Goal: Information Seeking & Learning: Learn about a topic

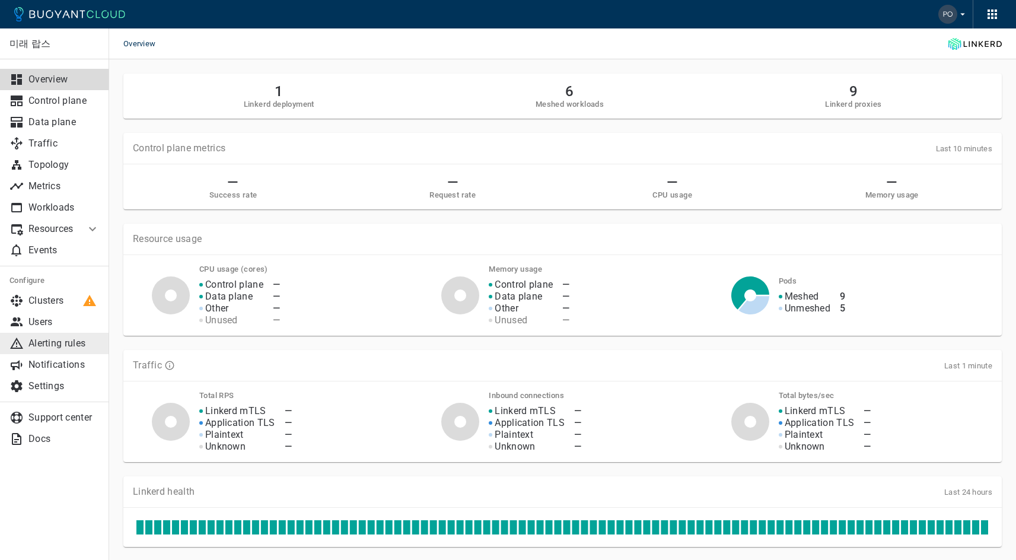
click at [70, 337] on link "Alerting rules" at bounding box center [54, 343] width 109 height 21
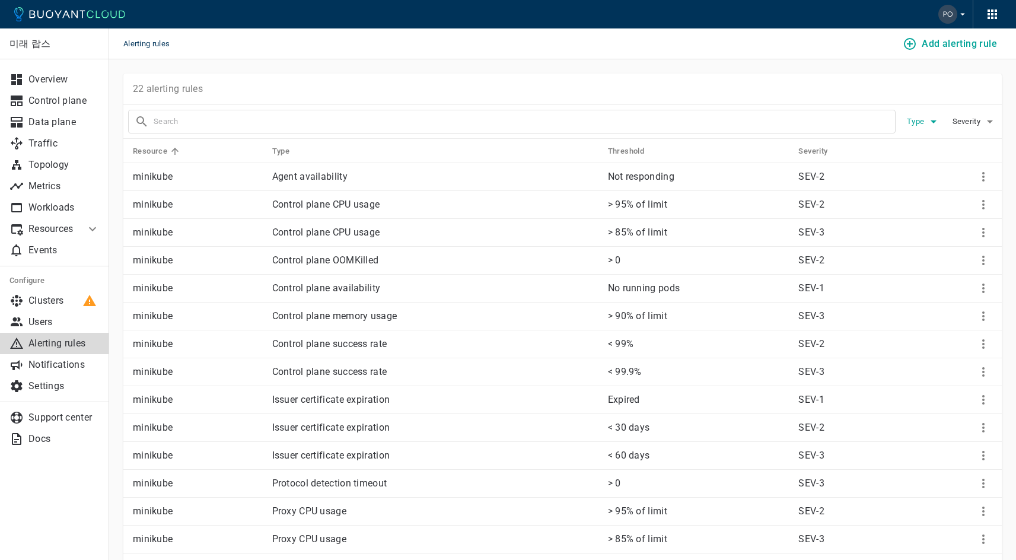
click at [512, 119] on span "Type" at bounding box center [917, 121] width 20 height 9
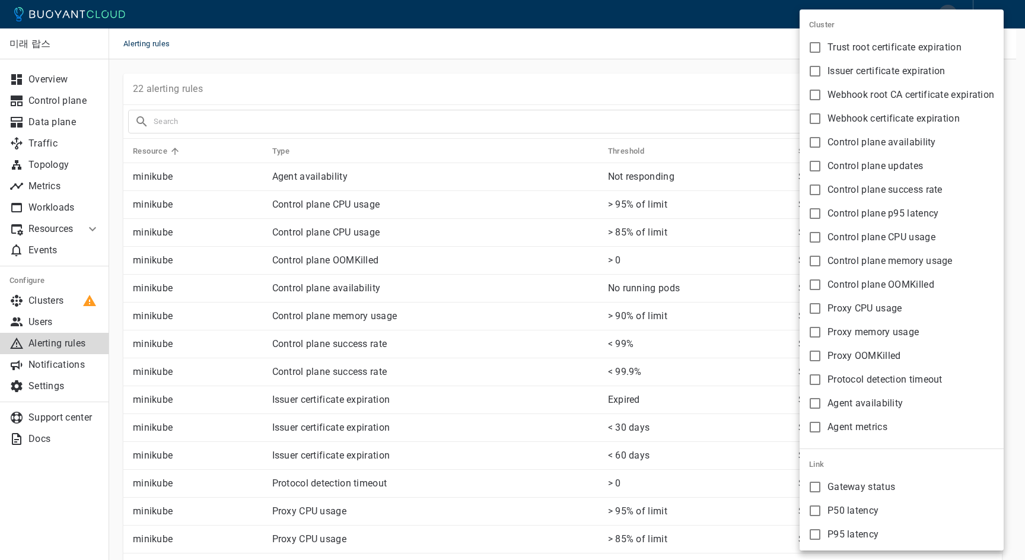
click at [512, 72] on div at bounding box center [512, 280] width 1025 height 560
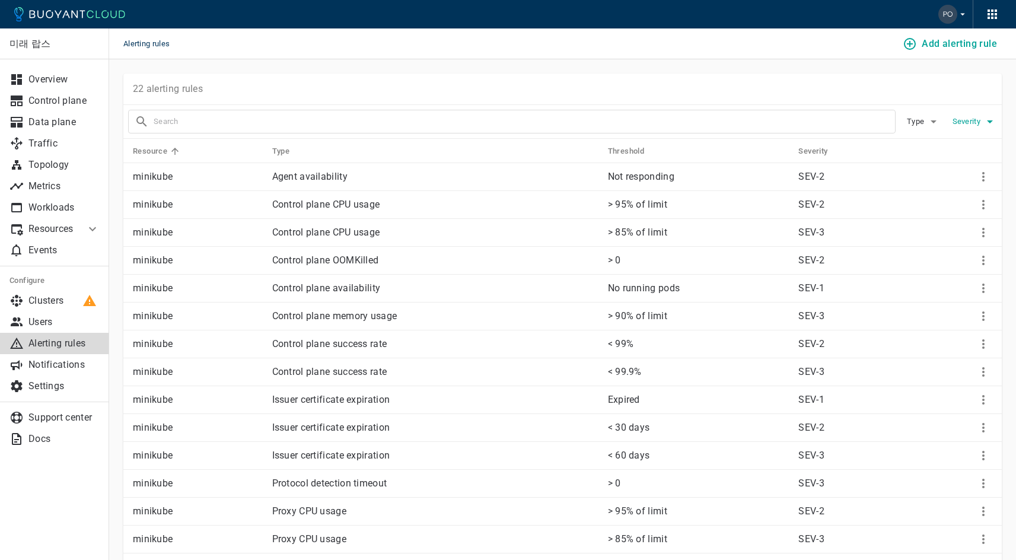
click at [512, 120] on span "Severity" at bounding box center [968, 121] width 30 height 9
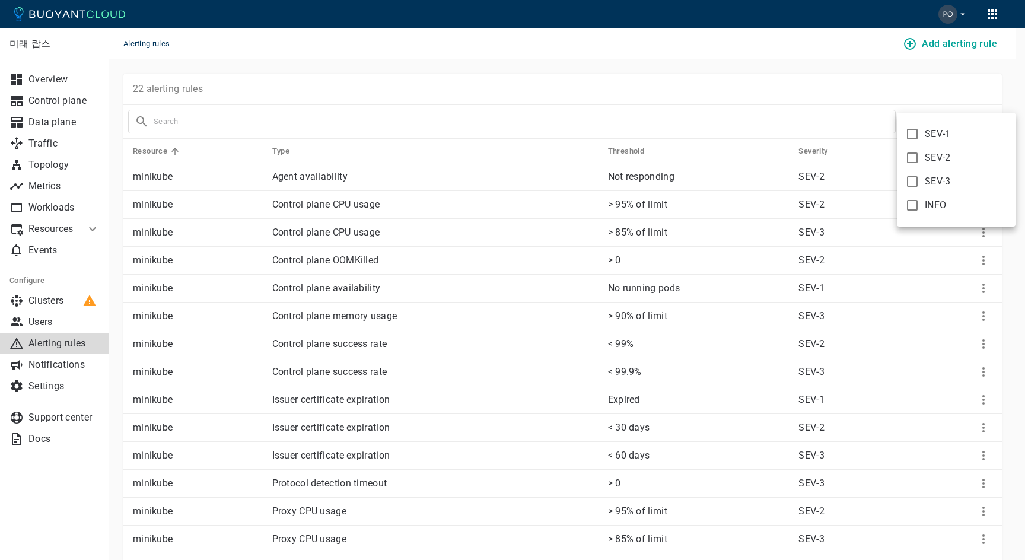
click at [512, 133] on span "SEV-1" at bounding box center [938, 134] width 26 height 12
click at [512, 133] on input "SEV-1" at bounding box center [912, 134] width 14 height 14
checkbox input "true"
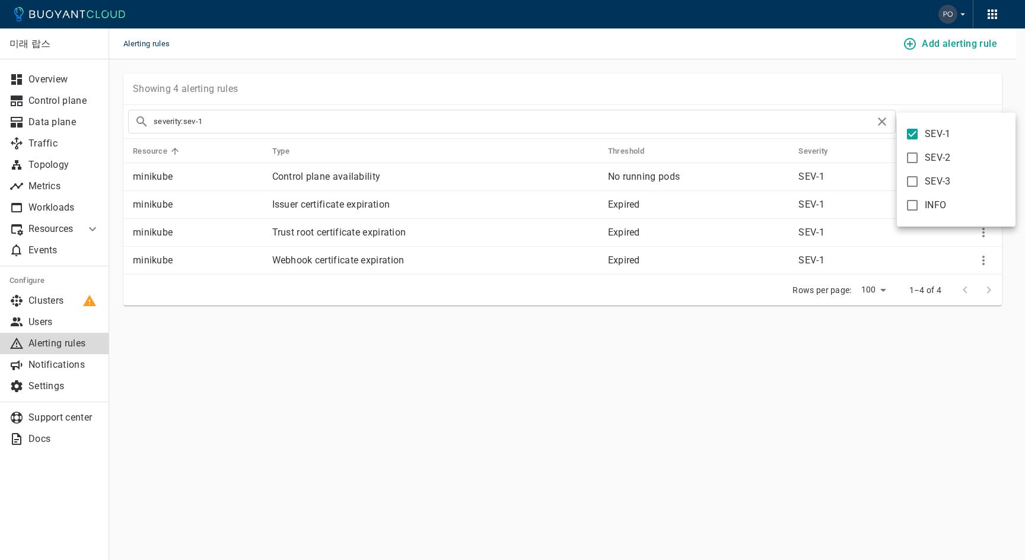
type input "severity:sev-1"
click at [512, 91] on div at bounding box center [512, 280] width 1025 height 560
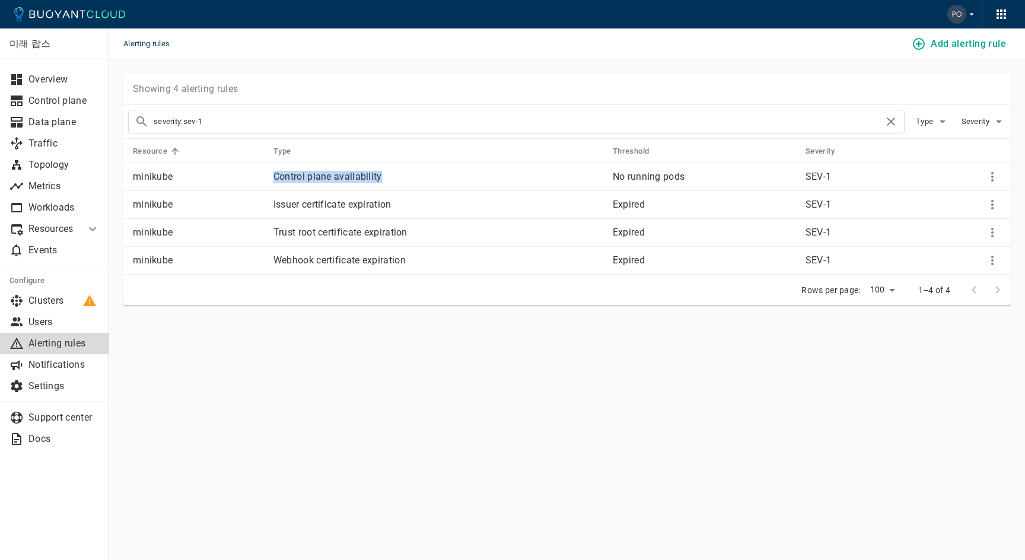
drag, startPoint x: 269, startPoint y: 177, endPoint x: 390, endPoint y: 179, distance: 121.0
click at [390, 179] on td "Control plane availability" at bounding box center [433, 177] width 339 height 28
copy p "Control plane availability"
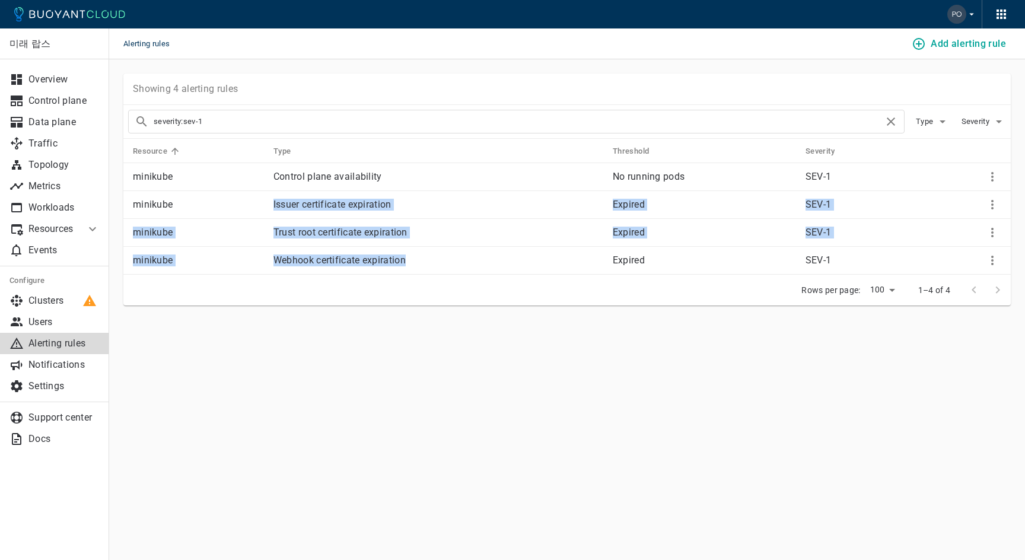
drag, startPoint x: 267, startPoint y: 205, endPoint x: 428, endPoint y: 269, distance: 173.6
click at [428, 269] on tbody "minikube Control plane availability No running pods SEV-1 minikube Issuer certi…" at bounding box center [567, 219] width 888 height 112
copy tbody "Issuer certificate expiration Expired SEV-1 minikube Trust root certificate exp…"
click at [512, 123] on span "Severity" at bounding box center [977, 121] width 30 height 9
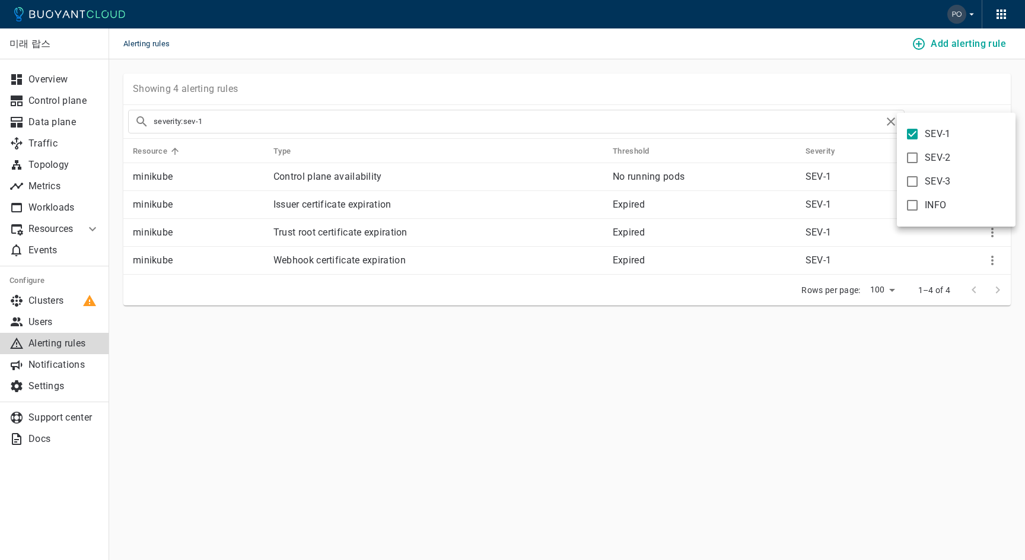
click at [512, 138] on span "SEV-1" at bounding box center [938, 134] width 26 height 12
click at [512, 138] on input "SEV-1" at bounding box center [912, 134] width 14 height 14
checkbox input "false"
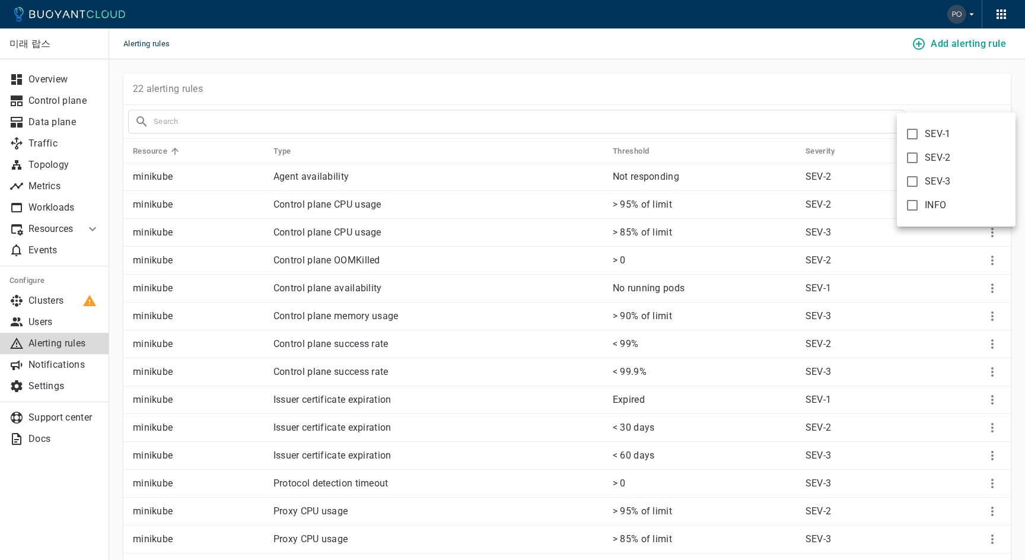
click at [512, 154] on span "SEV-2" at bounding box center [938, 158] width 26 height 12
click at [512, 154] on input "SEV-2" at bounding box center [912, 158] width 14 height 14
checkbox input "true"
type input "severity:sev-2"
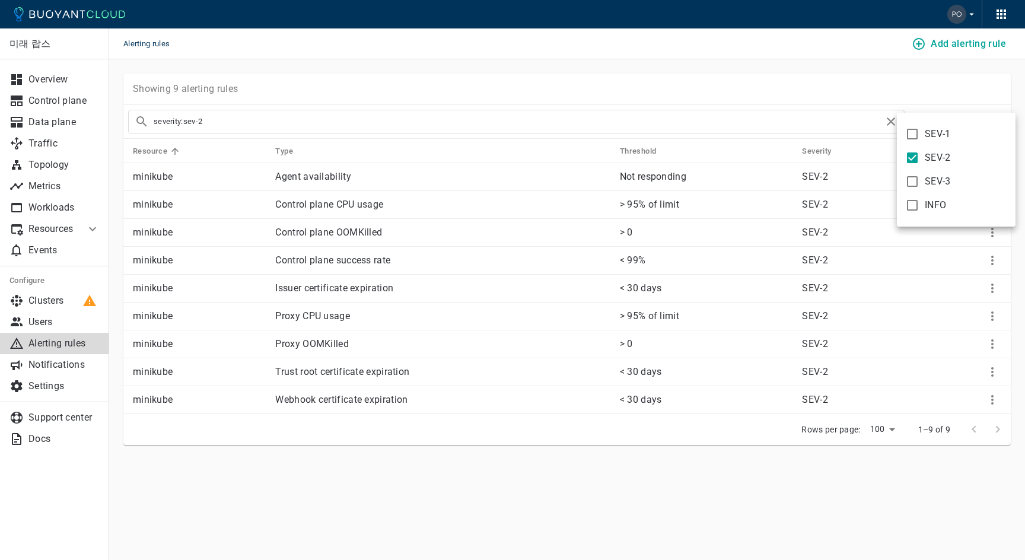
click at [512, 69] on div at bounding box center [512, 280] width 1025 height 560
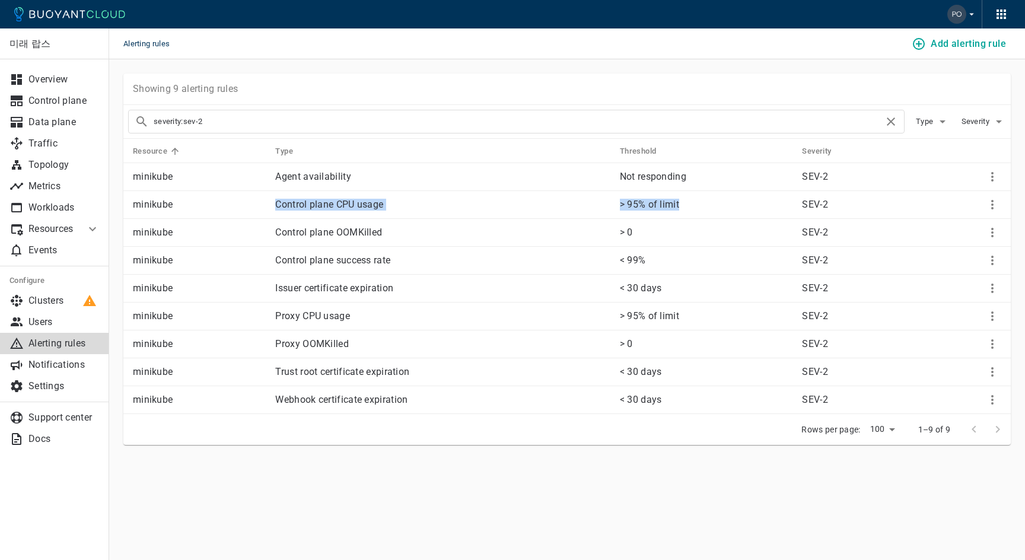
drag, startPoint x: 274, startPoint y: 202, endPoint x: 681, endPoint y: 208, distance: 407.0
click at [512, 208] on tr "minikube Control plane CPU usage > 95% of limit SEV-2" at bounding box center [567, 205] width 888 height 28
copy tr "Control plane CPU usage > 95% of limit"
click at [292, 195] on td "Control plane CPU usage" at bounding box center [438, 205] width 344 height 28
drag, startPoint x: 275, startPoint y: 231, endPoint x: 633, endPoint y: 231, distance: 357.8
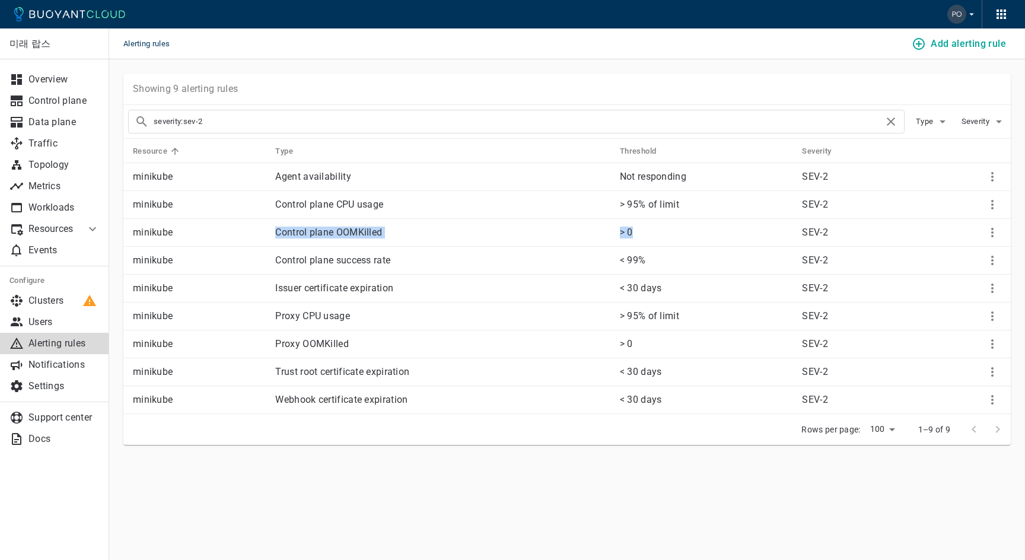
click at [512, 231] on tr "minikube Control plane OOMKilled > 0 SEV-2" at bounding box center [567, 233] width 888 height 28
copy tr "Control plane OOMKilled > 0"
click at [282, 260] on p "Control plane success rate" at bounding box center [442, 261] width 335 height 12
drag, startPoint x: 275, startPoint y: 258, endPoint x: 643, endPoint y: 257, distance: 367.8
click at [512, 257] on tr "minikube Control plane success rate < 99% SEV-2" at bounding box center [567, 261] width 888 height 28
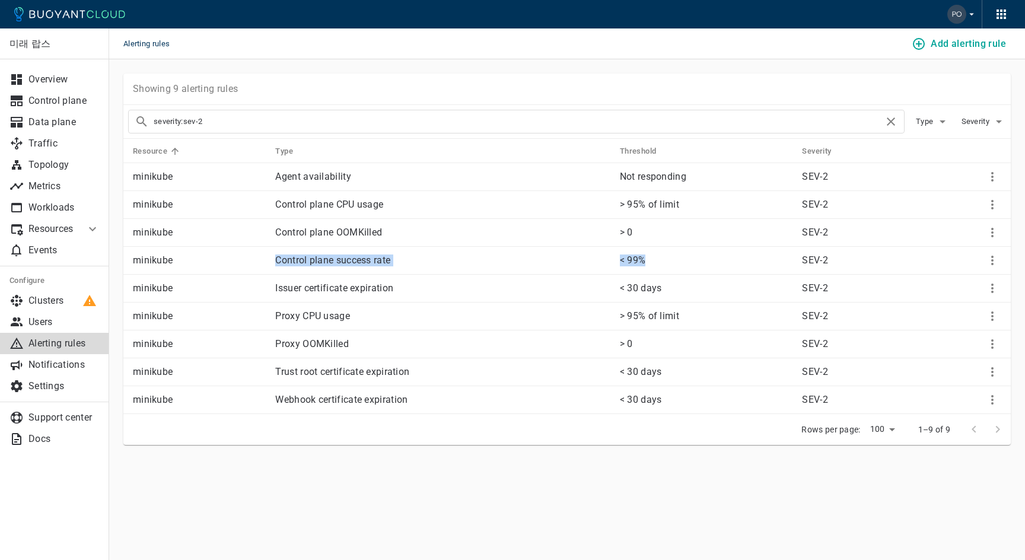
copy tr "Control plane success rate < 99%"
click at [311, 281] on td "Issuer certificate expiration" at bounding box center [438, 289] width 344 height 28
drag, startPoint x: 278, startPoint y: 316, endPoint x: 619, endPoint y: 317, distance: 341.7
click at [512, 317] on tr "minikube Proxy CPU usage > 95% of limit SEV-2" at bounding box center [567, 317] width 888 height 28
click at [512, 316] on p "> 95% of limit" at bounding box center [706, 316] width 173 height 12
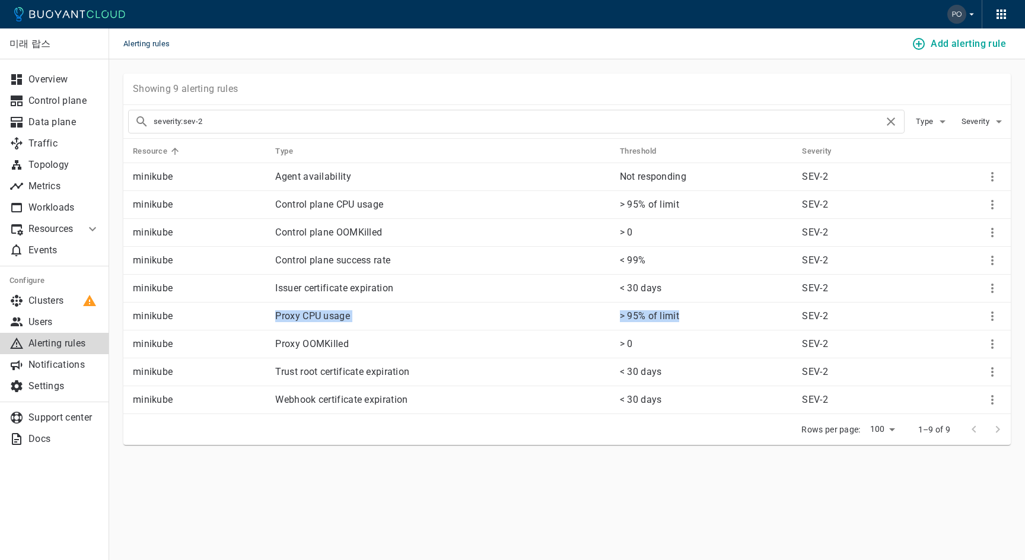
drag, startPoint x: 681, startPoint y: 317, endPoint x: 270, endPoint y: 315, distance: 411.2
click at [270, 315] on tr "minikube Proxy CPU usage > 95% of limit SEV-2" at bounding box center [567, 317] width 888 height 28
copy tr "Proxy CPU usage > 95% of limit"
click at [333, 346] on p "Proxy OOMKilled" at bounding box center [442, 344] width 335 height 12
drag, startPoint x: 275, startPoint y: 345, endPoint x: 634, endPoint y: 346, distance: 358.9
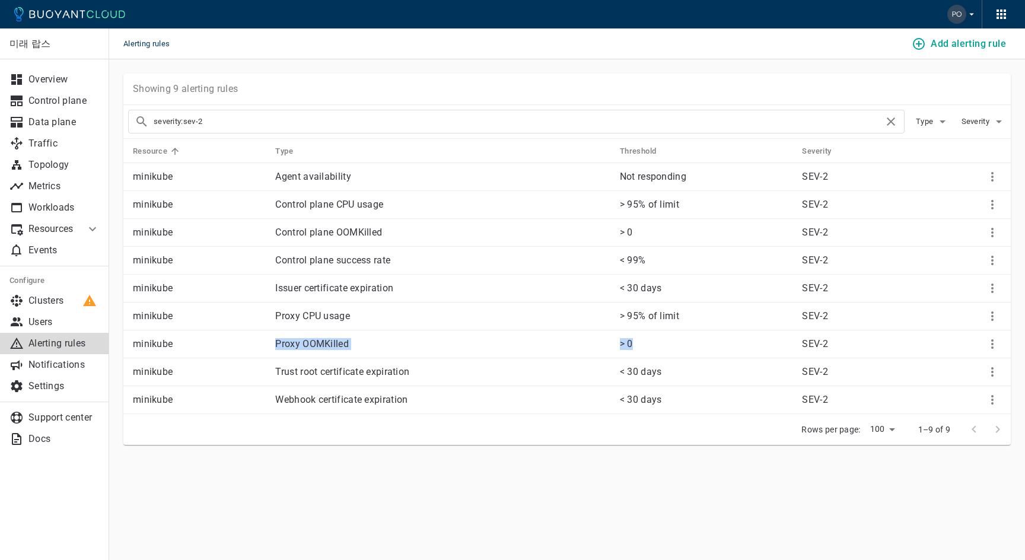
click at [512, 346] on tr "minikube Proxy OOMKilled > 0 SEV-2" at bounding box center [567, 344] width 888 height 28
copy tr "Proxy OOMKilled > 0"
drag, startPoint x: 310, startPoint y: 383, endPoint x: 303, endPoint y: 380, distance: 8.1
click at [310, 383] on td "Trust root certificate expiration" at bounding box center [438, 372] width 344 height 28
click at [512, 124] on icon "button" at bounding box center [943, 122] width 14 height 14
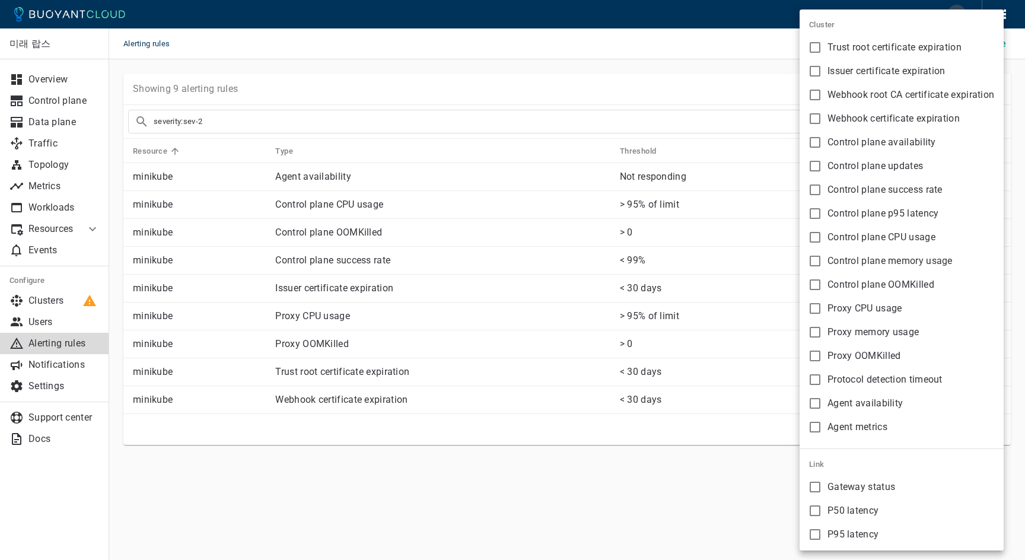
click at [512, 88] on div at bounding box center [512, 280] width 1025 height 560
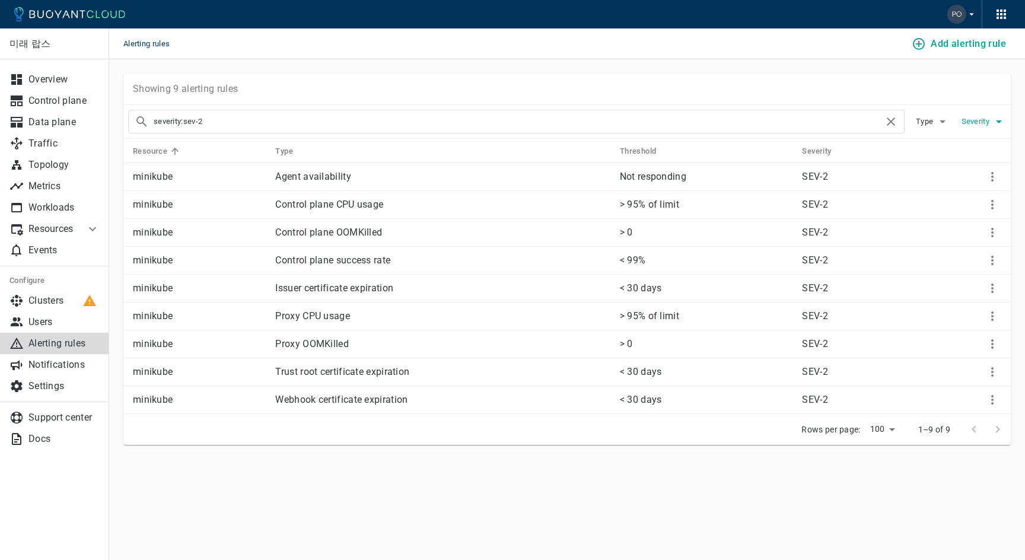
click at [512, 128] on button "Severity" at bounding box center [984, 122] width 44 height 18
click at [512, 159] on span "SEV-2" at bounding box center [938, 158] width 26 height 12
click at [512, 159] on input "SEV-2" at bounding box center [912, 158] width 14 height 14
checkbox input "false"
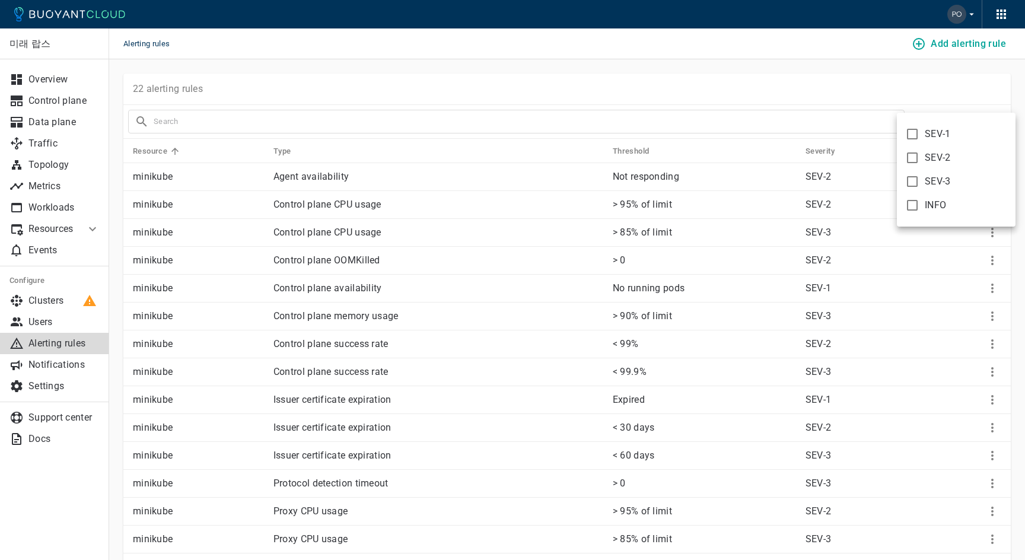
click at [512, 183] on span "SEV-3" at bounding box center [938, 182] width 26 height 12
click at [512, 183] on input "SEV-3" at bounding box center [912, 181] width 14 height 14
checkbox input "true"
type input "severity:sev-3"
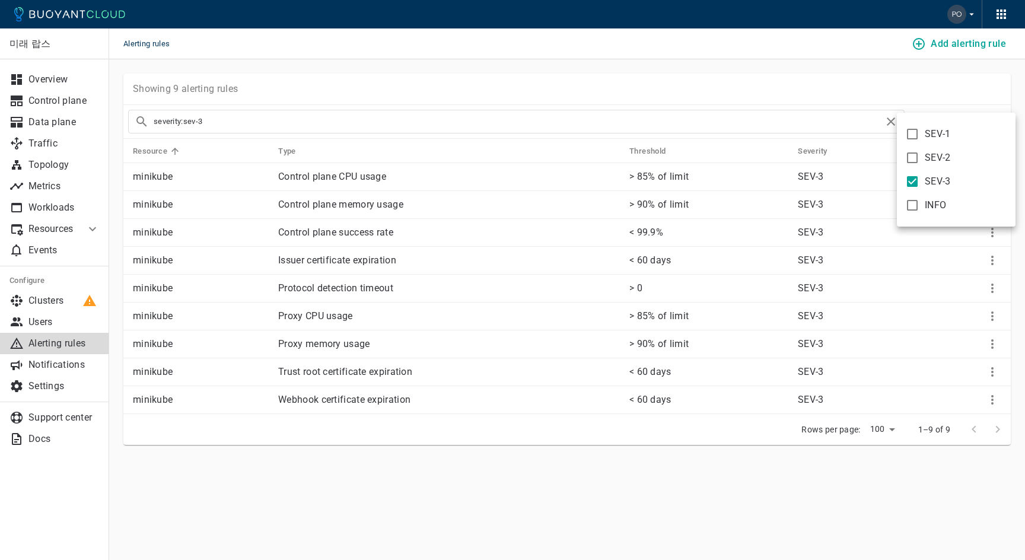
click at [512, 104] on div at bounding box center [512, 280] width 1025 height 560
click at [512, 124] on icon "button" at bounding box center [999, 122] width 14 height 14
click at [512, 176] on span "SEV-3" at bounding box center [938, 182] width 26 height 12
click at [512, 176] on input "SEV-3" at bounding box center [912, 181] width 14 height 14
checkbox input "false"
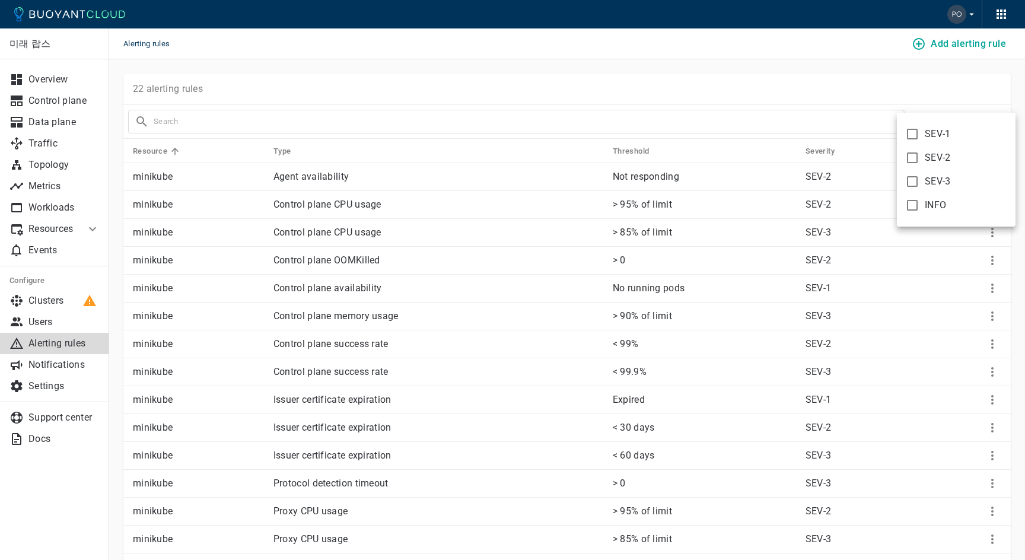
click at [512, 209] on input "INFO" at bounding box center [912, 205] width 14 height 14
checkbox input "true"
type input "severity:info"
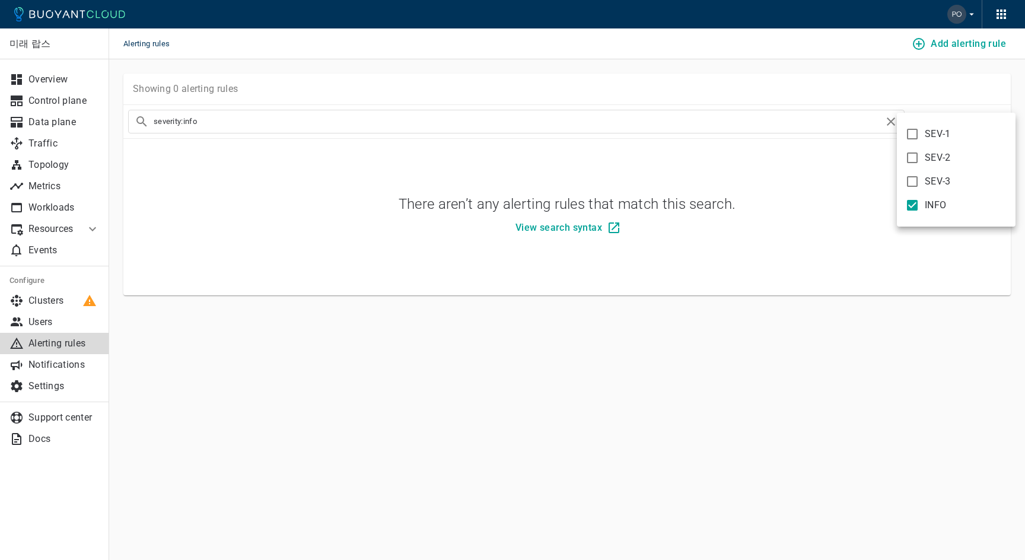
click at [512, 85] on div at bounding box center [512, 280] width 1025 height 560
